Goal: Task Accomplishment & Management: Complete application form

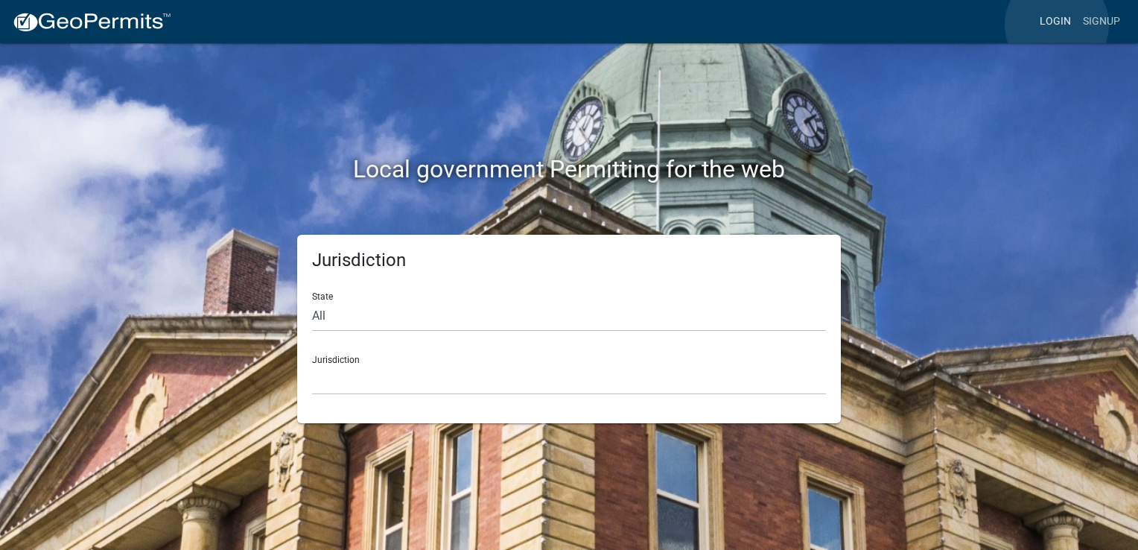
click at [1057, 25] on link "Login" at bounding box center [1055, 21] width 43 height 28
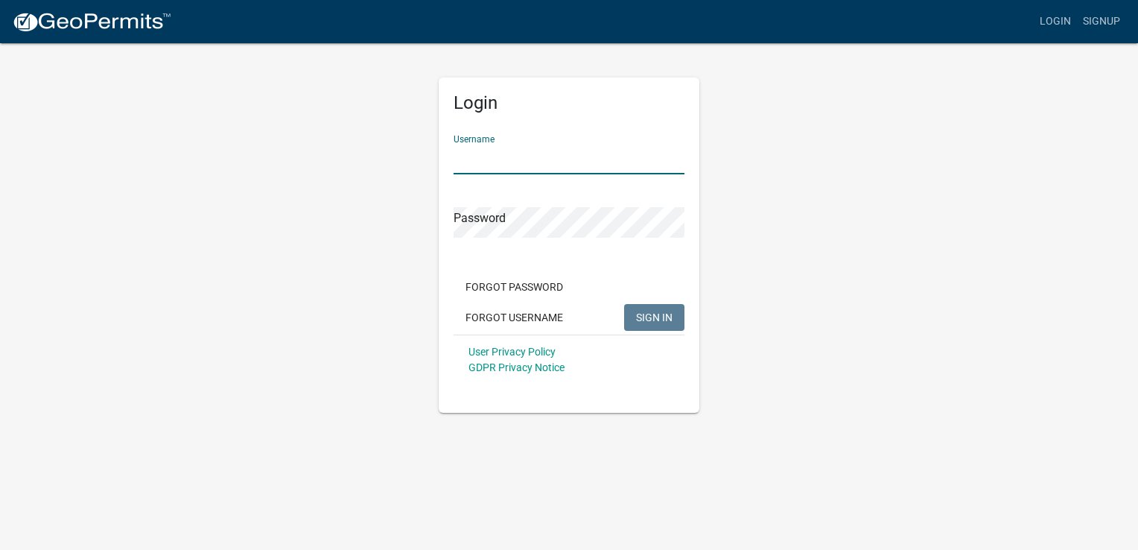
click at [563, 156] on input "Username" at bounding box center [569, 159] width 231 height 31
type input "Serenity 1"
click at [640, 317] on span "SIGN IN" at bounding box center [654, 317] width 36 height 12
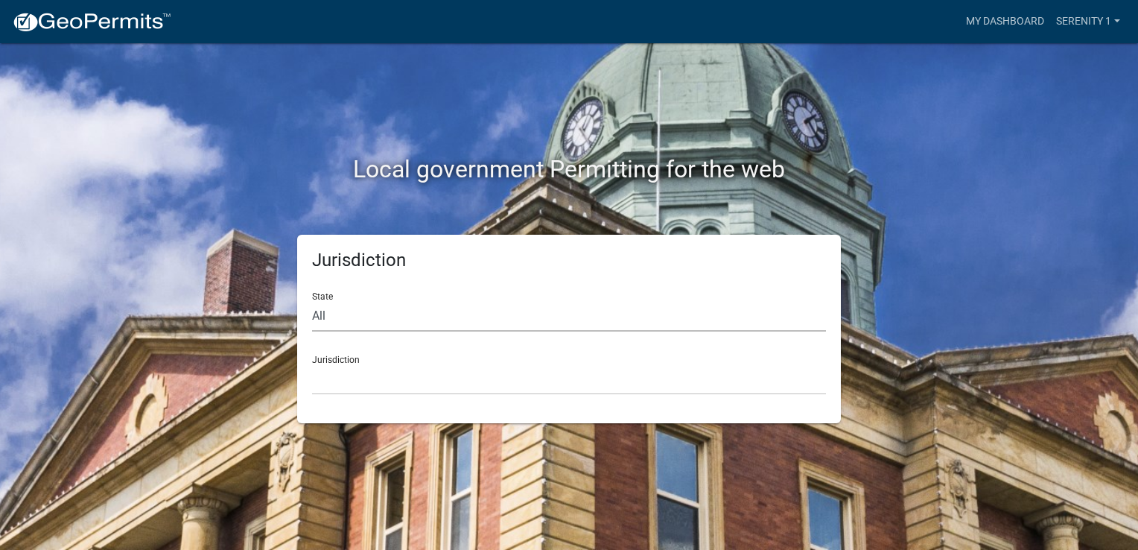
click at [334, 322] on select "All [US_STATE] [US_STATE] [US_STATE] [US_STATE] [US_STATE] [US_STATE] [US_STATE…" at bounding box center [569, 316] width 514 height 31
select select "[US_STATE]"
click at [312, 301] on select "All [US_STATE] [US_STATE] [US_STATE] [US_STATE] [US_STATE] [US_STATE] [US_STATE…" at bounding box center [569, 316] width 514 height 31
click at [326, 388] on select "[GEOGRAPHIC_DATA], [US_STATE][PERSON_NAME][GEOGRAPHIC_DATA], [US_STATE][PERSON_…" at bounding box center [569, 379] width 514 height 31
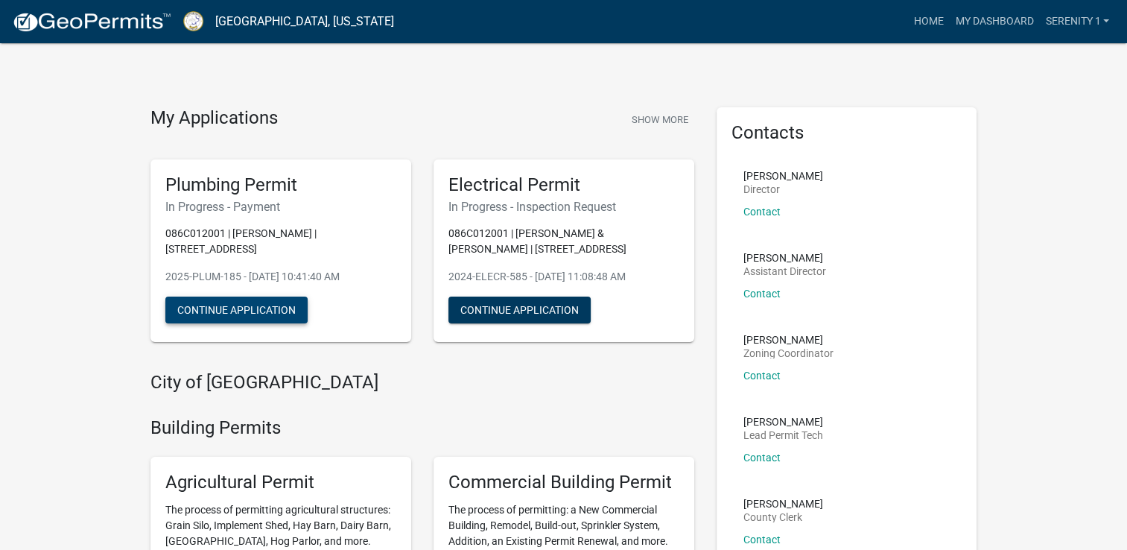
click at [247, 308] on button "Continue Application" at bounding box center [236, 309] width 142 height 27
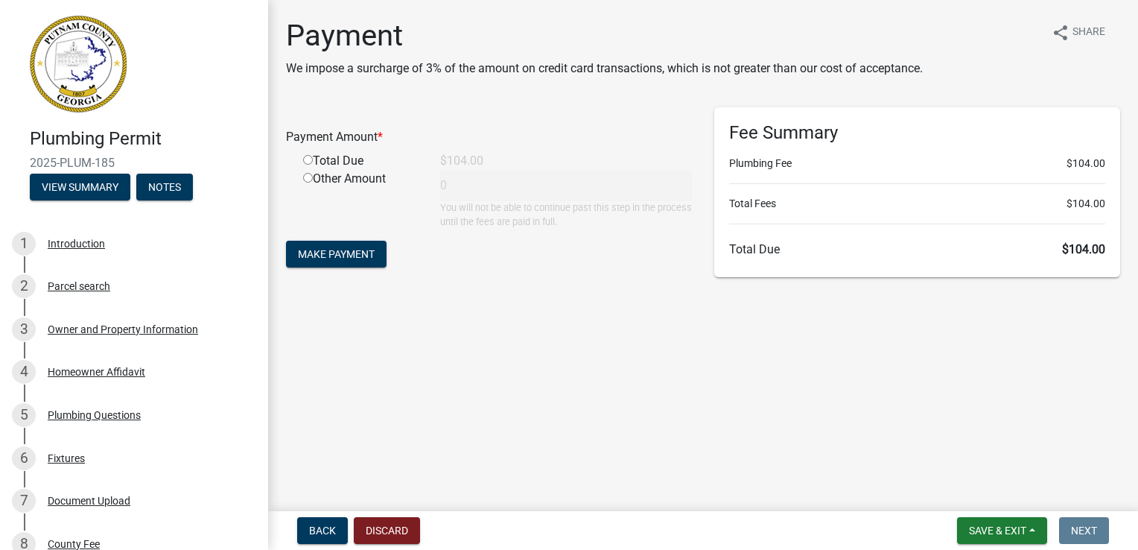
click at [308, 162] on input "radio" at bounding box center [308, 160] width 10 height 10
radio input "true"
type input "104"
click at [318, 258] on span "Make Payment" at bounding box center [336, 254] width 77 height 12
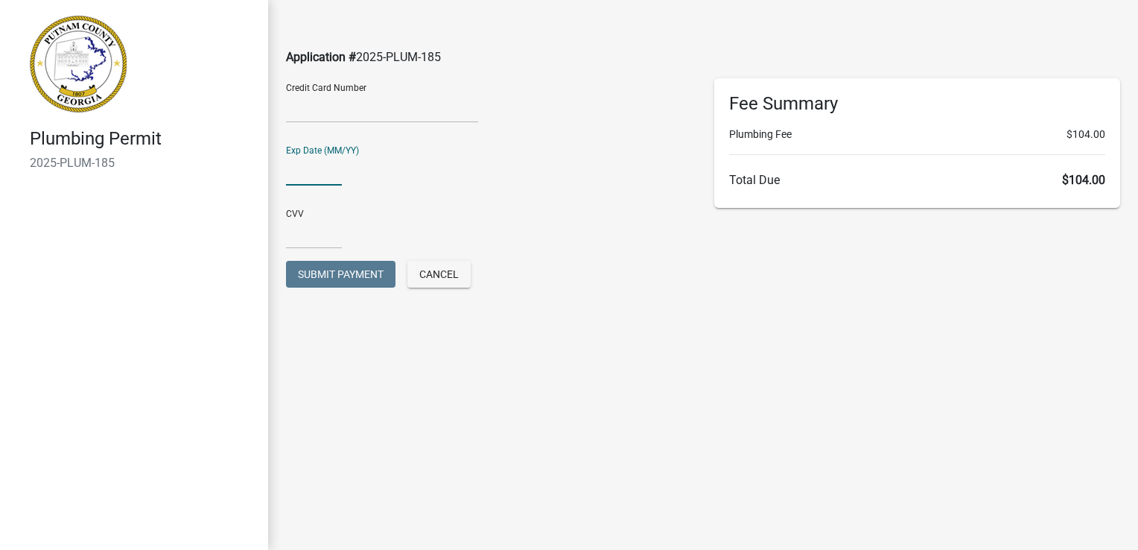
click at [294, 174] on input "text" at bounding box center [314, 170] width 56 height 31
type input "03/27"
click at [298, 235] on input "text" at bounding box center [314, 233] width 56 height 31
type input "619"
click at [352, 275] on span "Submit Payment" at bounding box center [341, 274] width 86 height 12
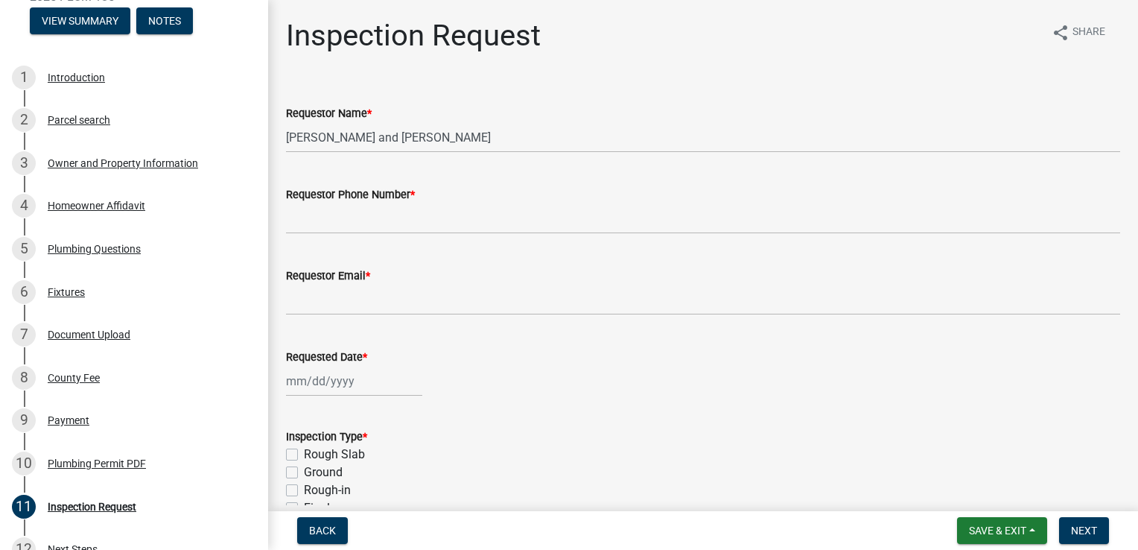
scroll to position [209, 0]
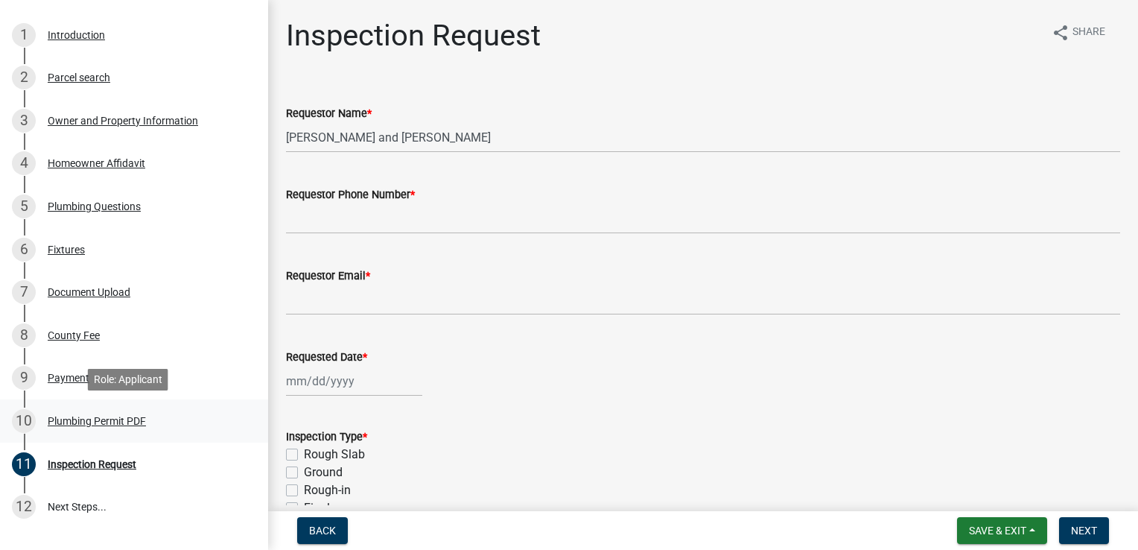
click at [104, 419] on div "Plumbing Permit PDF" at bounding box center [97, 421] width 98 height 10
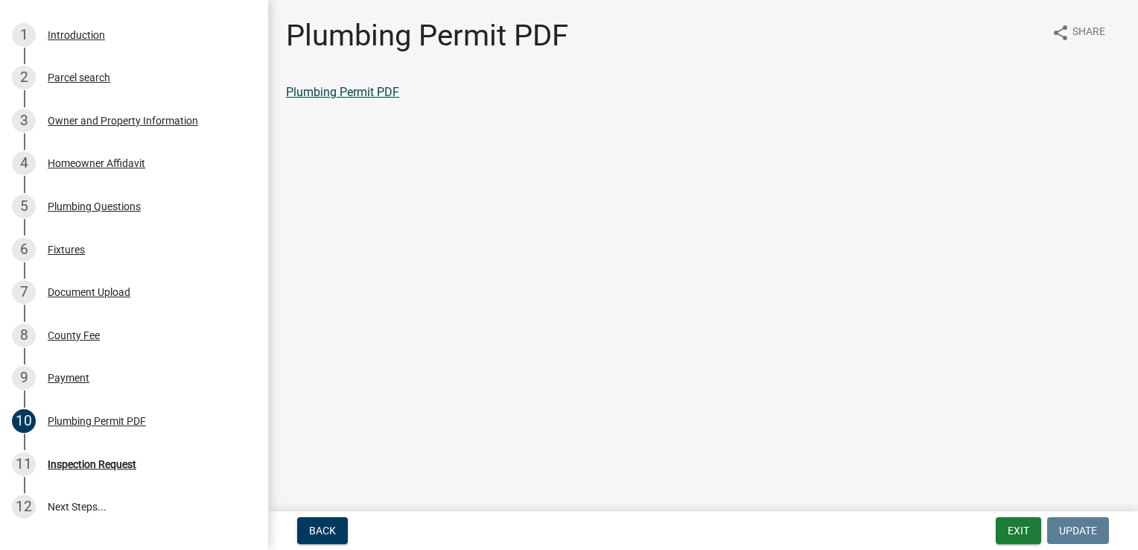
click at [358, 92] on link "Plumbing Permit PDF" at bounding box center [342, 92] width 113 height 14
click at [1013, 532] on button "Exit" at bounding box center [1018, 530] width 45 height 27
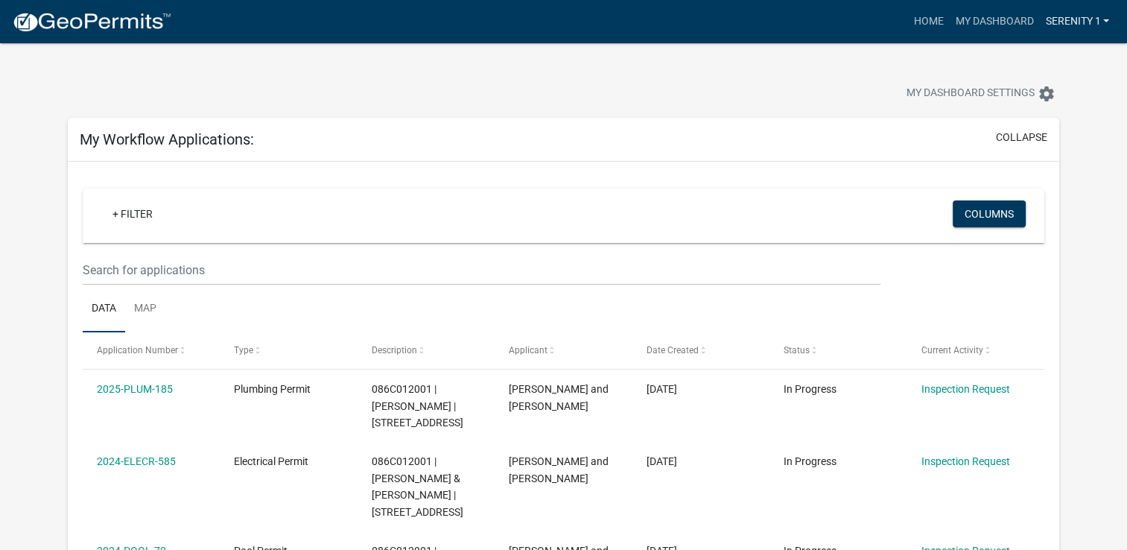
click at [1104, 21] on link "Serenity 1" at bounding box center [1077, 21] width 76 height 28
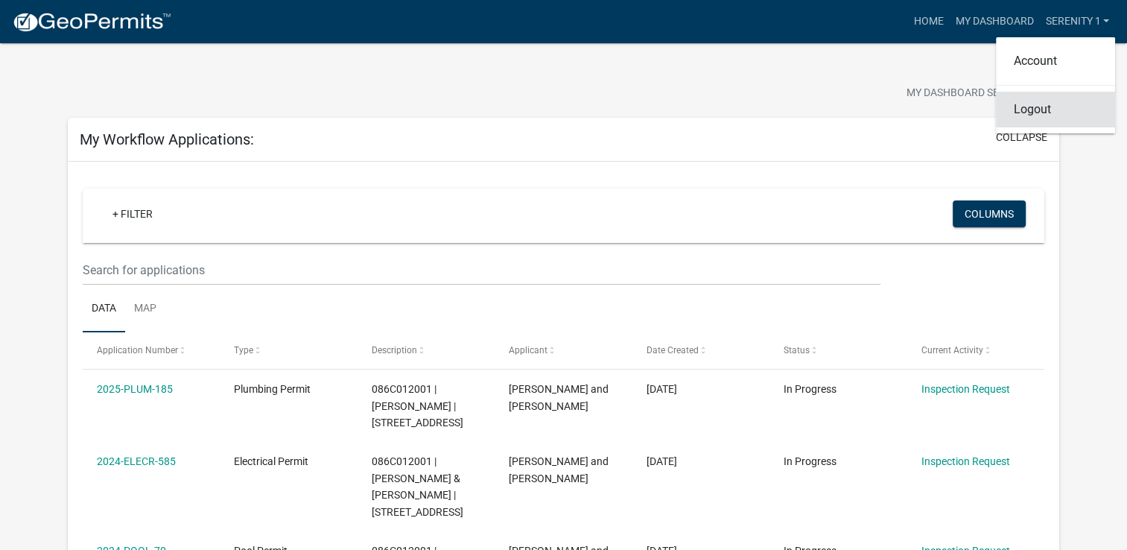
click at [1024, 112] on link "Logout" at bounding box center [1055, 110] width 119 height 36
